Goal: Task Accomplishment & Management: Use online tool/utility

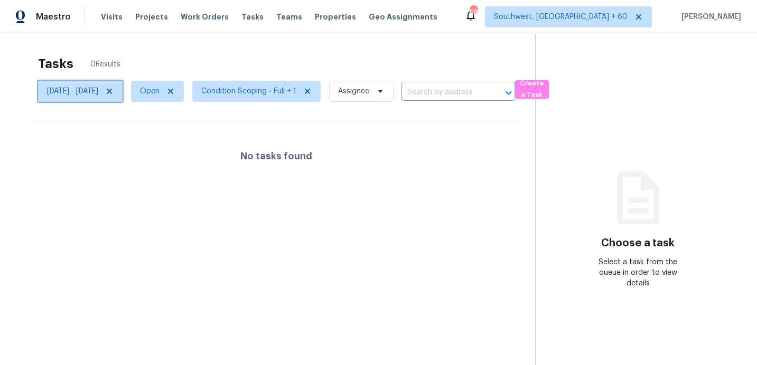
click at [84, 86] on span "[DATE] - [DATE]" at bounding box center [72, 91] width 51 height 11
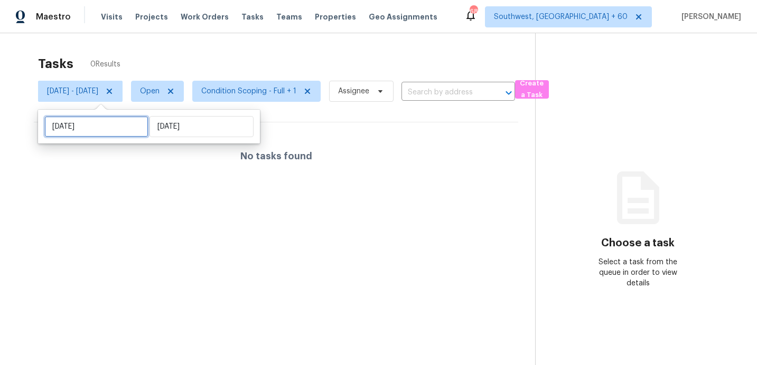
click at [102, 125] on input "[DATE]" at bounding box center [96, 126] width 104 height 21
select select "8"
select select "2025"
select select "9"
select select "2025"
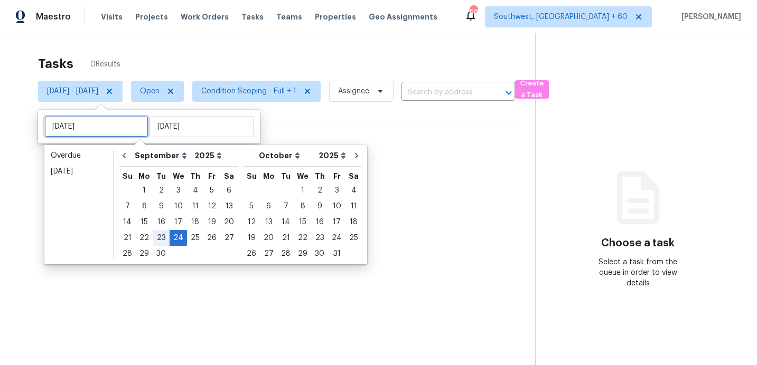
type input "[DATE]"
click at [191, 241] on div "25" at bounding box center [195, 238] width 16 height 15
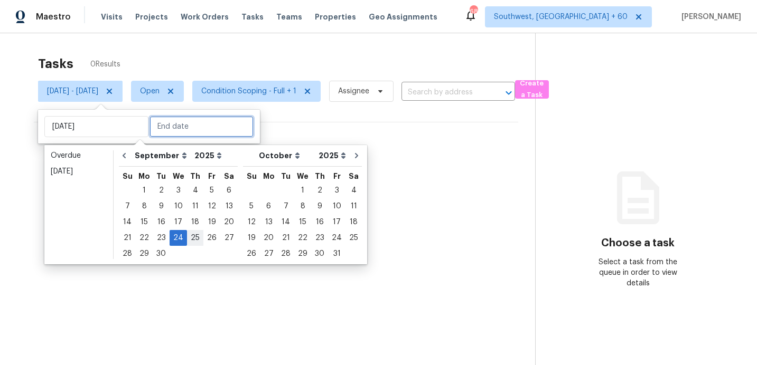
type input "[DATE]"
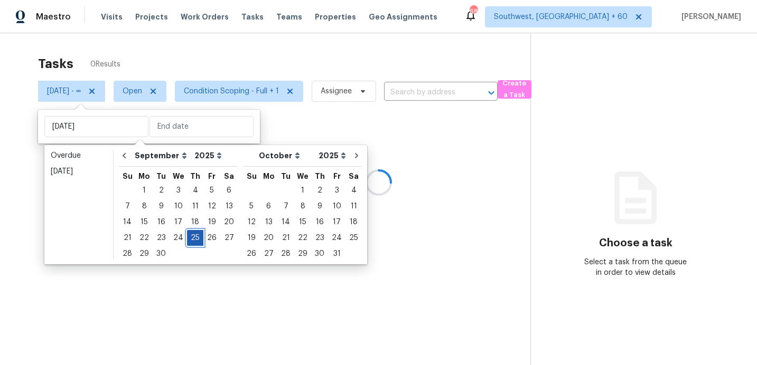
click at [191, 241] on div "25" at bounding box center [195, 238] width 16 height 15
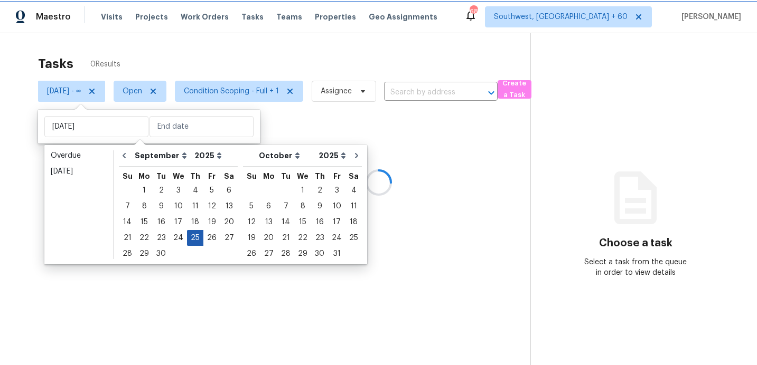
type input "[DATE]"
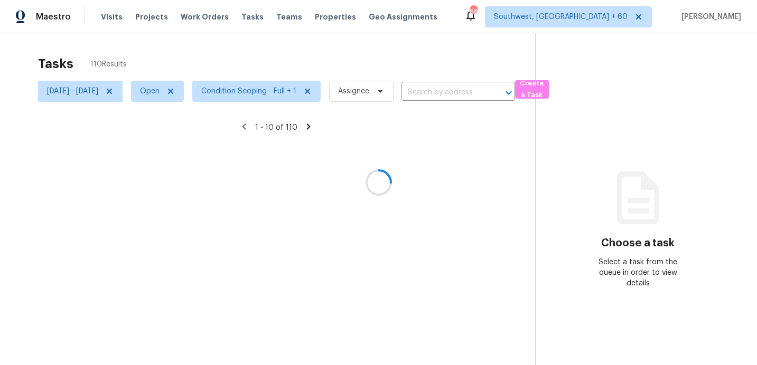
click at [217, 62] on div at bounding box center [378, 182] width 757 height 365
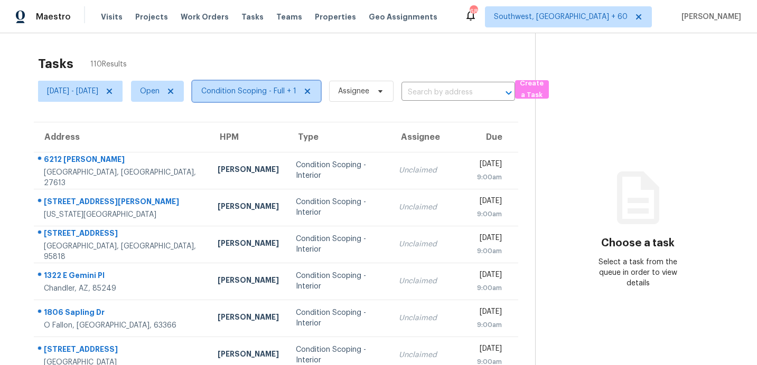
click at [262, 92] on span "Condition Scoping - Full + 1" at bounding box center [248, 91] width 95 height 11
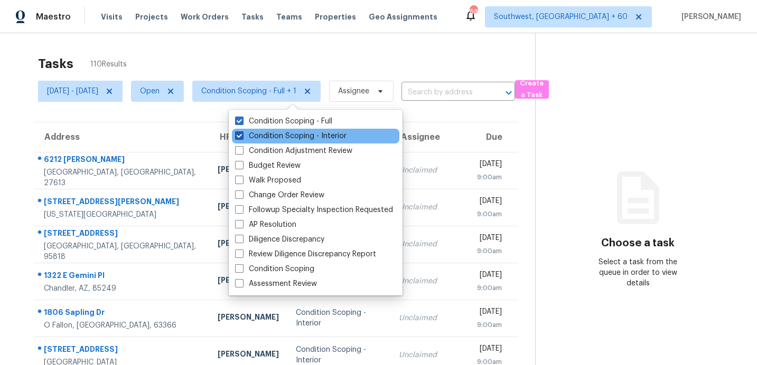
click at [279, 138] on label "Condition Scoping - Interior" at bounding box center [290, 136] width 111 height 11
click at [242, 138] on input "Condition Scoping - Interior" at bounding box center [238, 134] width 7 height 7
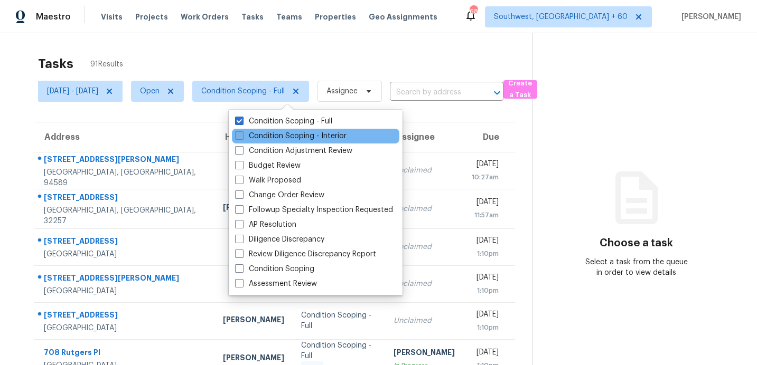
click at [283, 135] on label "Condition Scoping - Interior" at bounding box center [290, 136] width 111 height 11
click at [242, 135] on input "Condition Scoping - Interior" at bounding box center [238, 134] width 7 height 7
checkbox input "true"
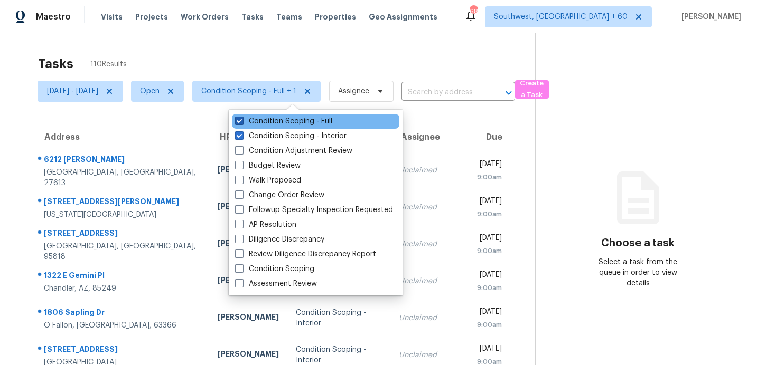
click at [278, 120] on label "Condition Scoping - Full" at bounding box center [283, 121] width 97 height 11
click at [242, 120] on input "Condition Scoping - Full" at bounding box center [238, 119] width 7 height 7
click at [278, 120] on label "Condition Scoping - Full" at bounding box center [283, 121] width 97 height 11
click at [242, 120] on input "Condition Scoping - Full" at bounding box center [238, 119] width 7 height 7
checkbox input "true"
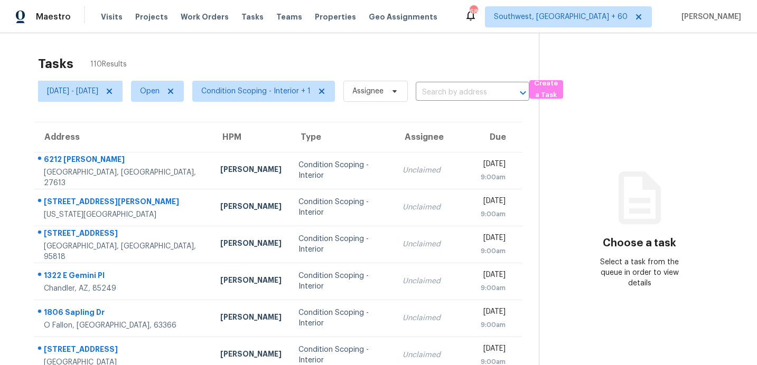
click at [280, 50] on div "Tasks 110 Results [DATE] - [DATE] Open Condition Scoping - Interior + 1 Assigne…" at bounding box center [378, 291] width 757 height 517
click at [261, 53] on div "Tasks 110 Results" at bounding box center [288, 63] width 501 height 27
